Goal: Find contact information: Find contact information

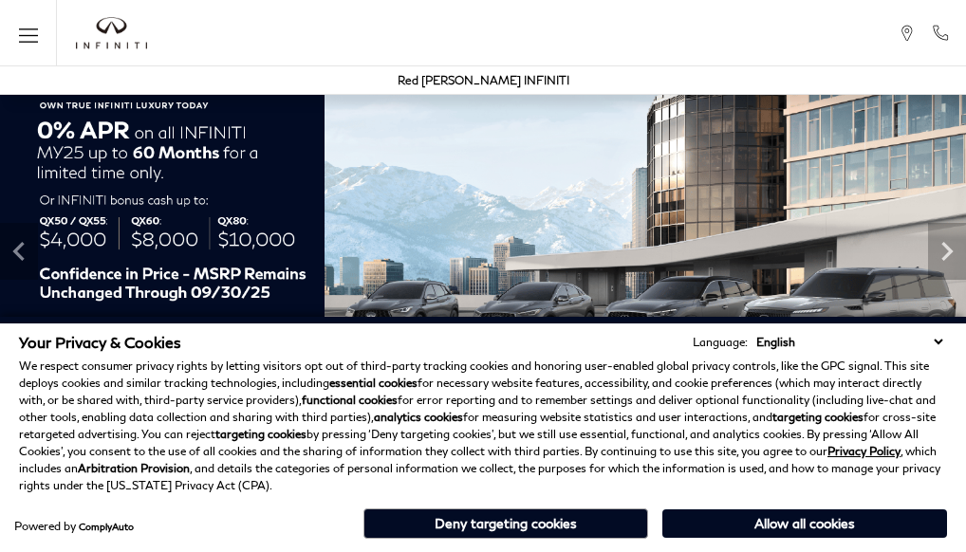
click at [0, 0] on div "Sales : Call sales Phone Number [PHONE_NUMBER] Service : Call service Phone Num…" at bounding box center [0, 0] width 0 height 0
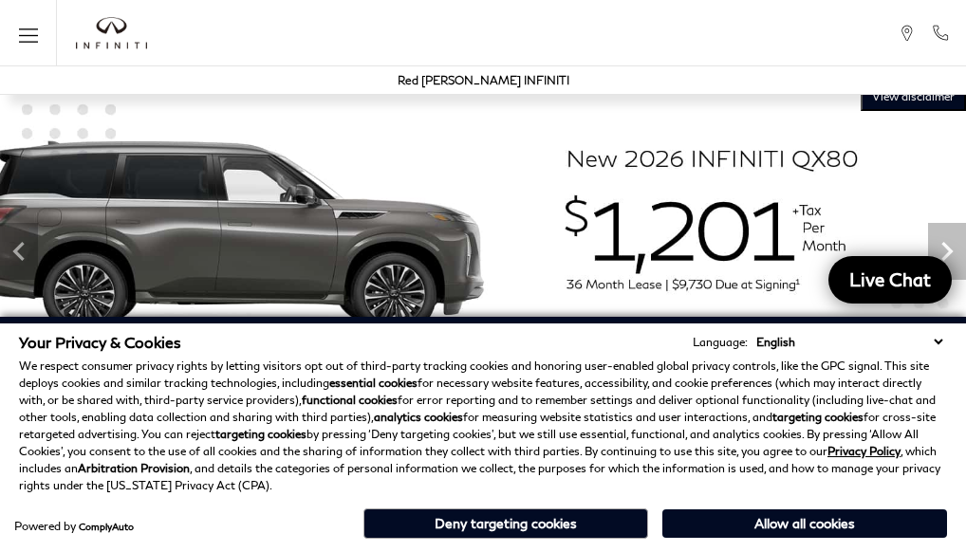
click at [0, 0] on div "Sales : Call sales Phone Number [PHONE_NUMBER] Service : Call service Phone Num…" at bounding box center [0, 0] width 0 height 0
click at [779, 515] on button "Allow all cookies" at bounding box center [804, 524] width 285 height 28
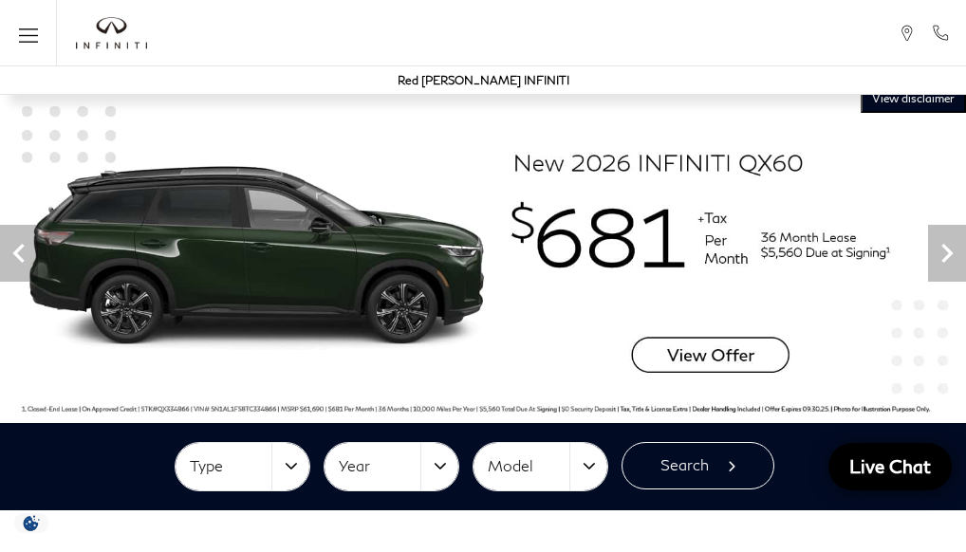
click at [0, 0] on link "Contact Us" at bounding box center [0, 0] width 0 height 0
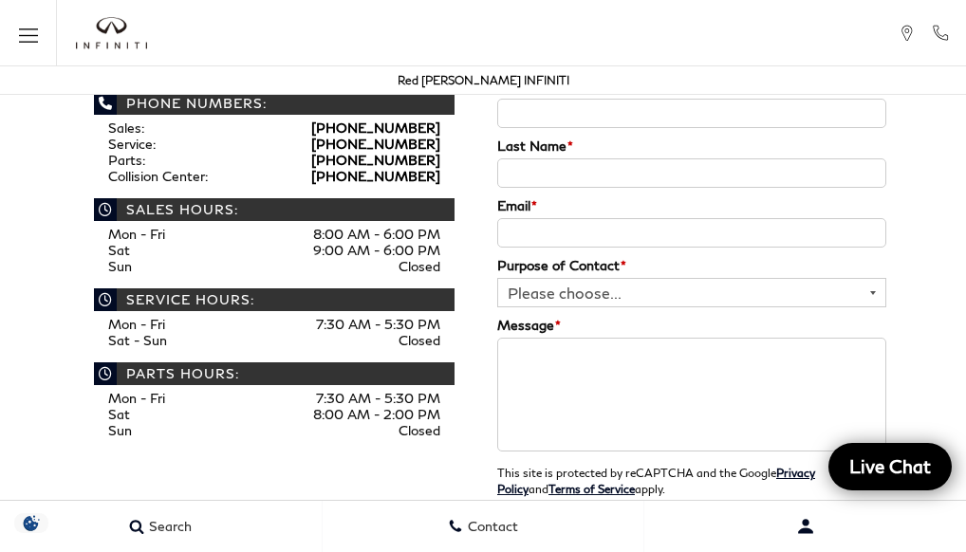
scroll to position [450, 0]
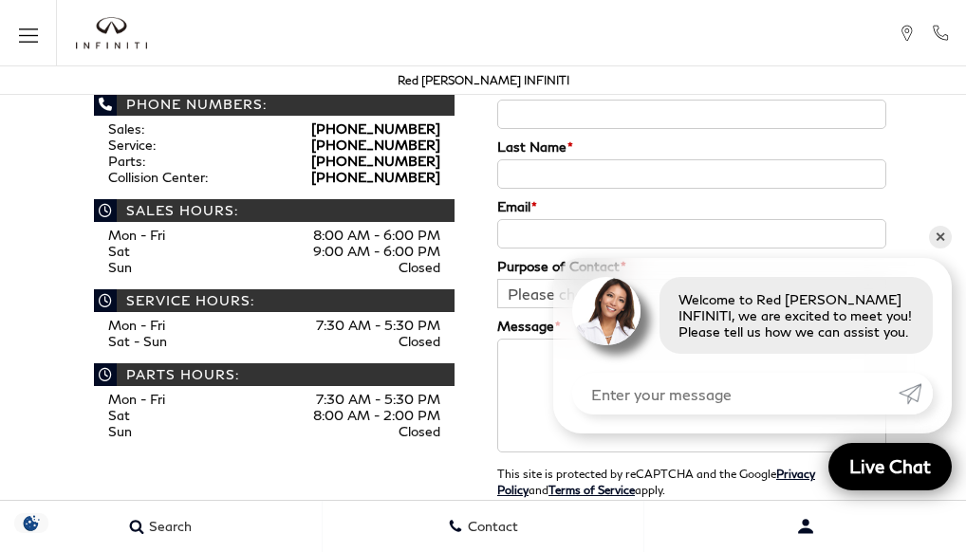
click at [30, 331] on div "[PERSON_NAME] INFINITI Dealer Info Phone Numbers: Sales: [PHONE_NUMBER] Service…" at bounding box center [483, 300] width 966 height 576
click at [29, 354] on div "[PERSON_NAME] INFINITI Dealer Info Phone Numbers: Sales: [PHONE_NUMBER] Service…" at bounding box center [483, 300] width 966 height 576
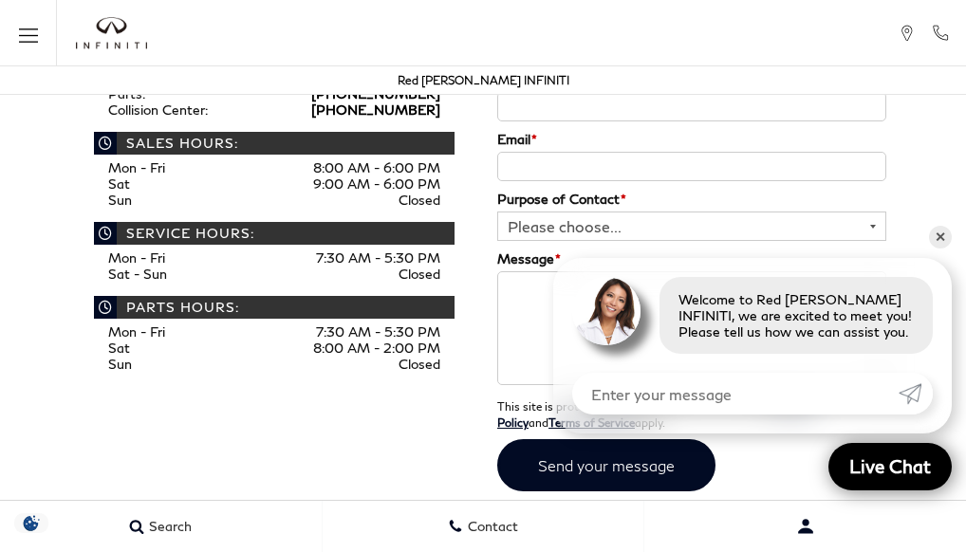
scroll to position [518, 0]
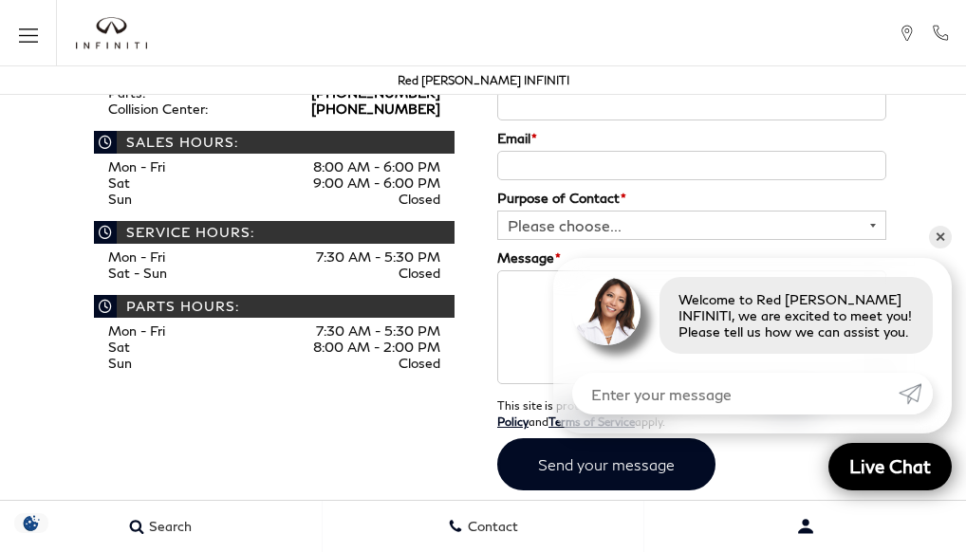
click at [95, 443] on div "[PERSON_NAME] INFINITI Dealer Info Phone Numbers: Sales: [PHONE_NUMBER] Service…" at bounding box center [482, 231] width 835 height 537
